Goal: Book appointment/travel/reservation

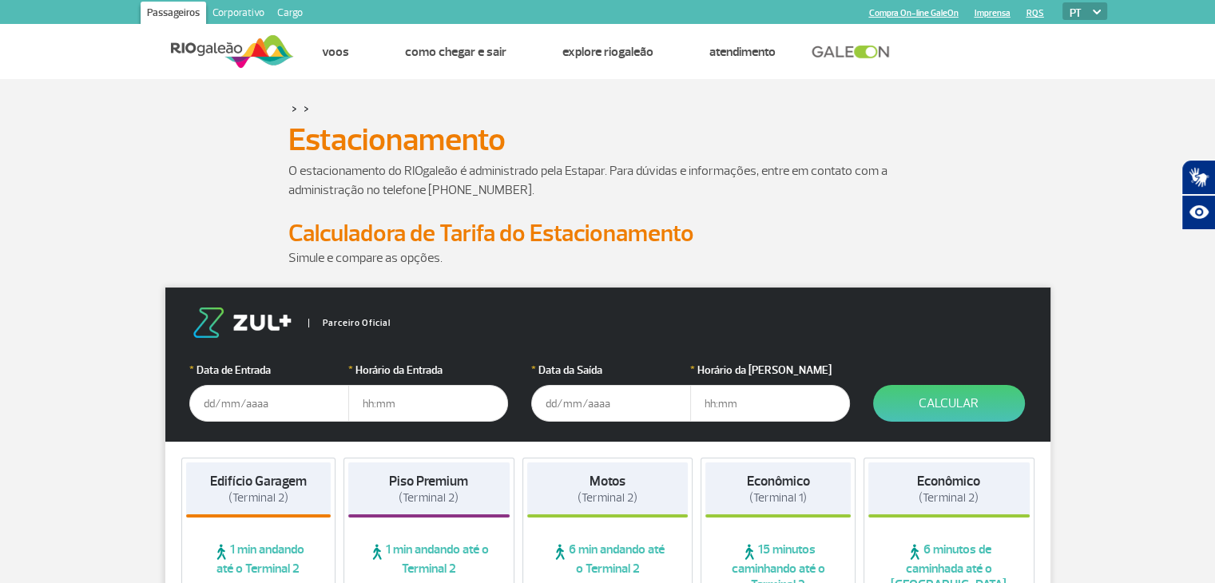
click at [211, 401] on input "text" at bounding box center [269, 403] width 160 height 37
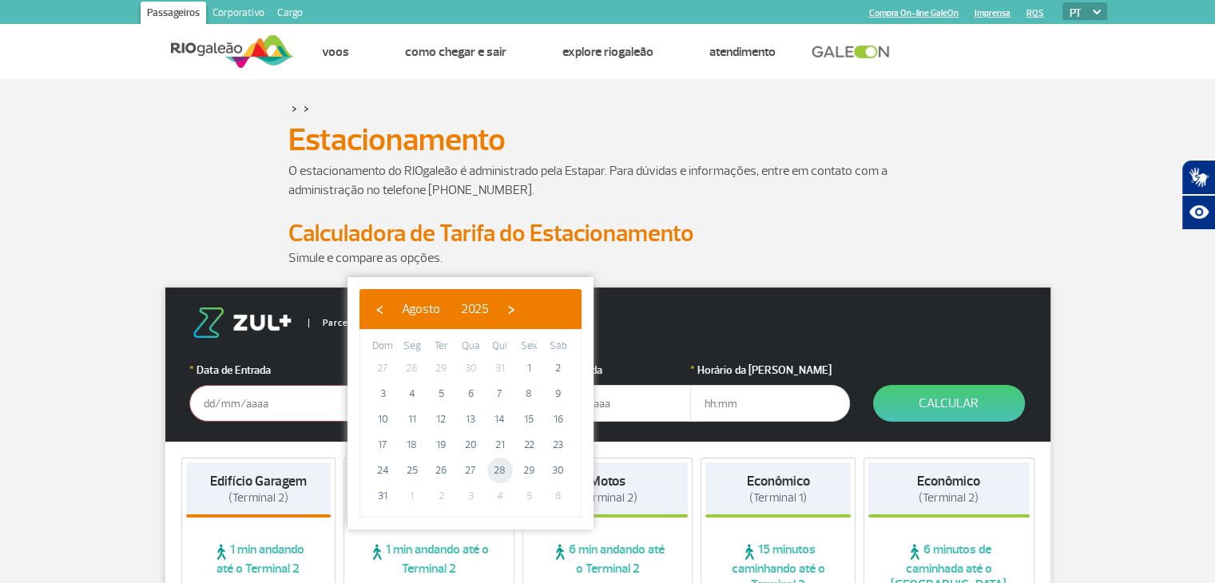
click at [502, 474] on span "28" at bounding box center [500, 471] width 26 height 26
type input "[DATE]"
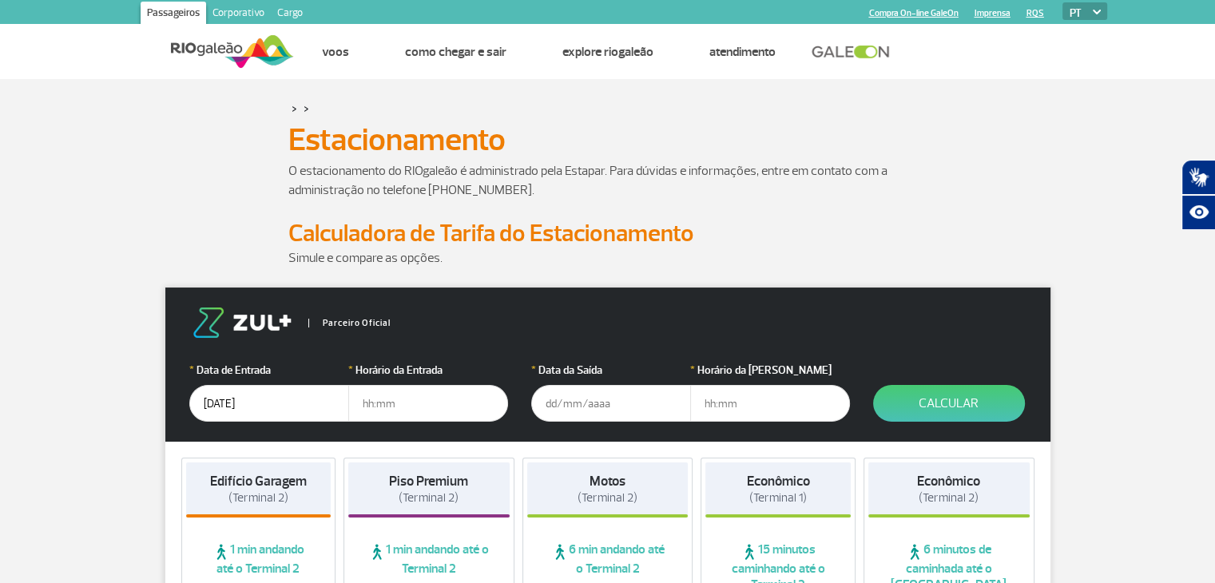
click at [375, 405] on input "text" at bounding box center [428, 403] width 160 height 37
type input "17:00"
click at [551, 402] on input "text" at bounding box center [611, 403] width 160 height 37
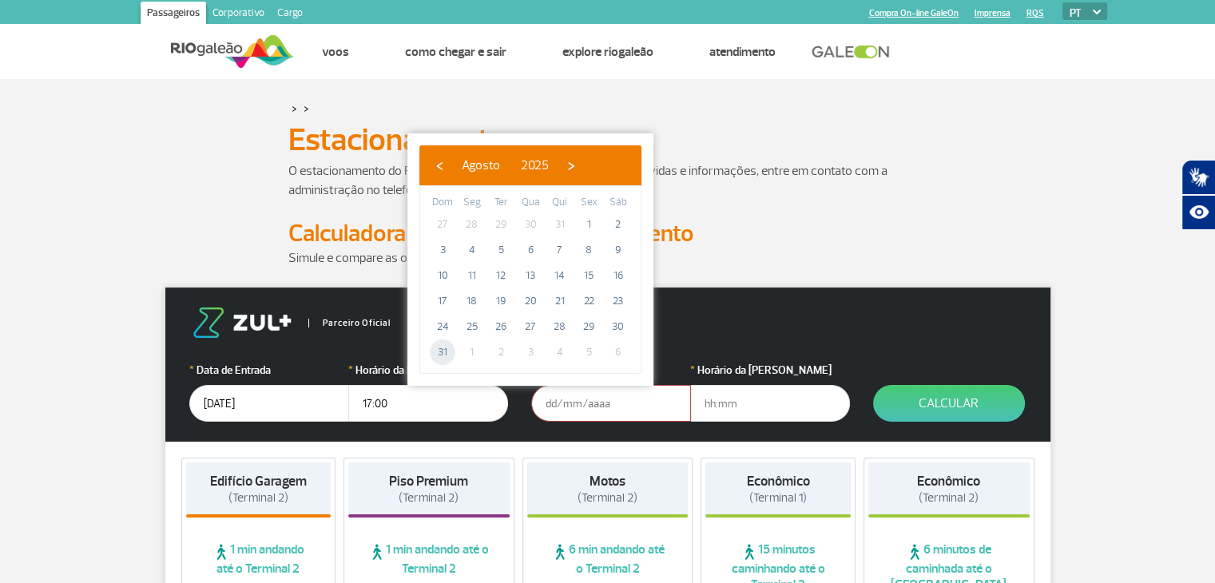
click at [445, 342] on span "31" at bounding box center [443, 353] width 26 height 26
type input "[DATE]"
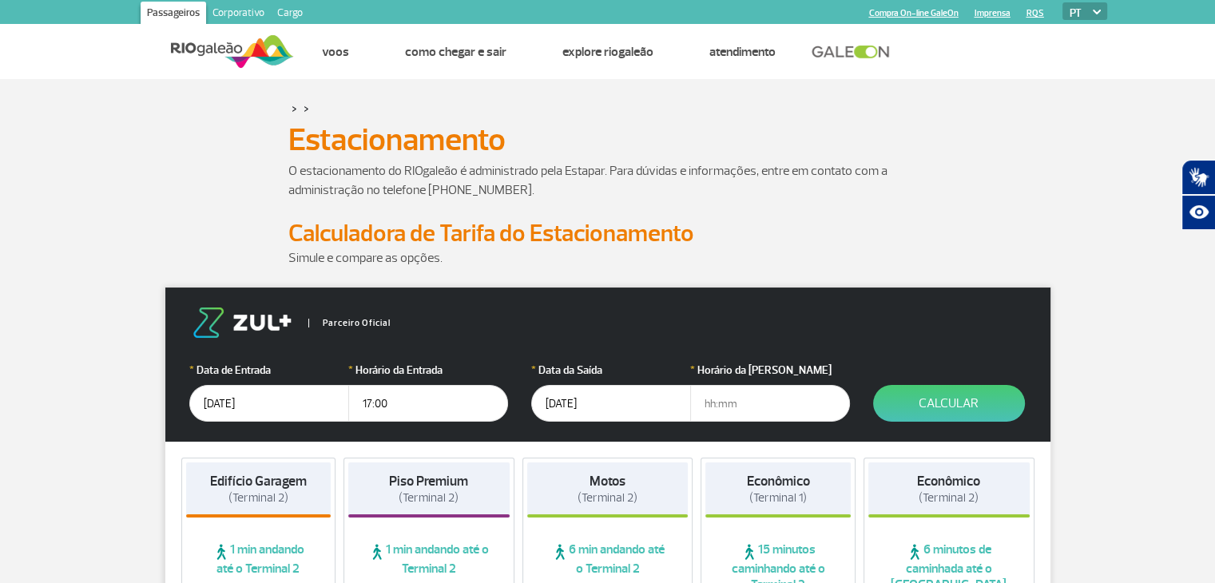
click at [706, 401] on input "text" at bounding box center [770, 403] width 160 height 37
type input "23:00"
click at [939, 403] on button "Calcular" at bounding box center [949, 403] width 152 height 37
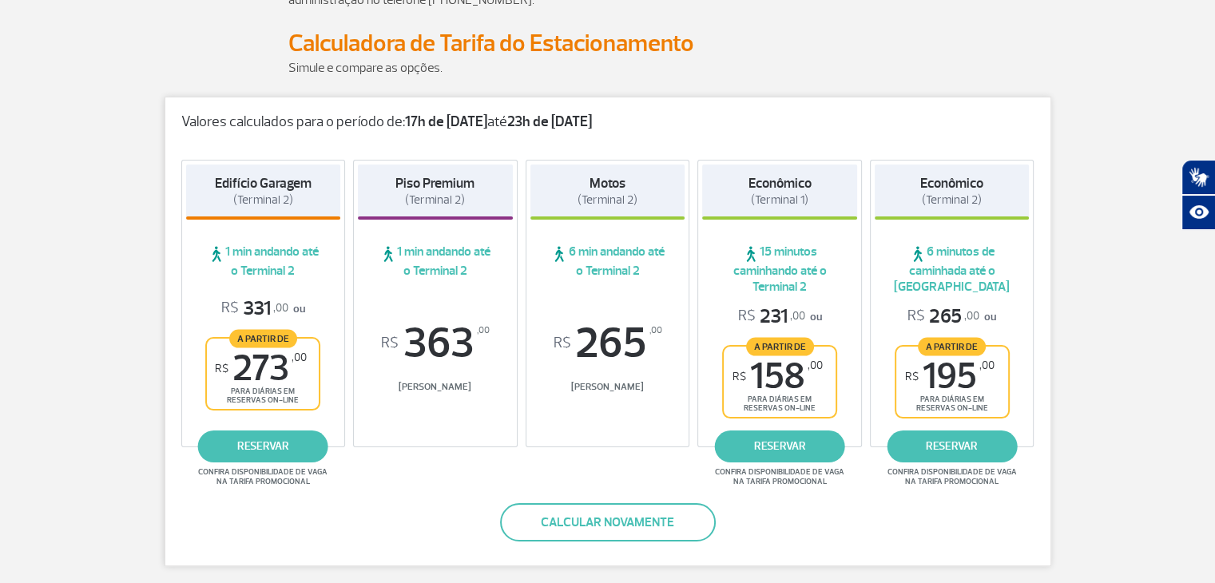
scroll to position [192, 0]
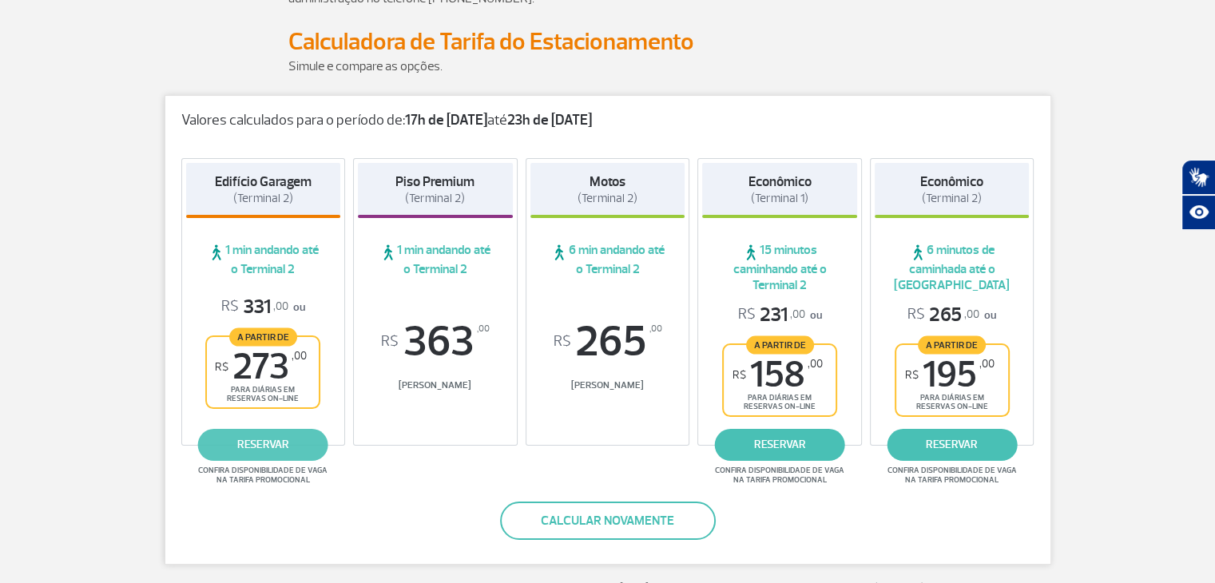
click at [261, 447] on link "reservar" at bounding box center [263, 445] width 130 height 32
